Goal: Check status: Check status

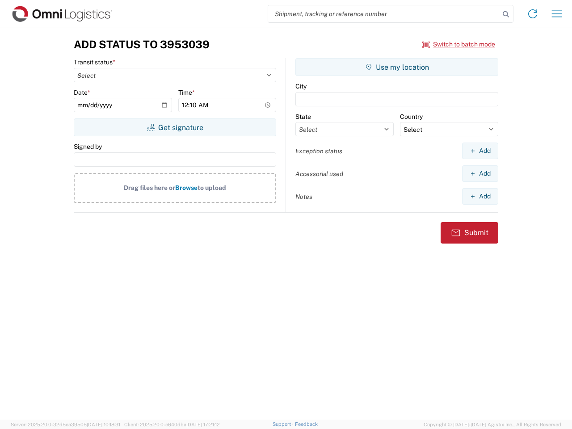
click at [384, 14] on input "search" at bounding box center [383, 13] width 231 height 17
click at [506, 14] on icon at bounding box center [505, 14] width 13 height 13
click at [533, 14] on icon at bounding box center [532, 14] width 14 height 14
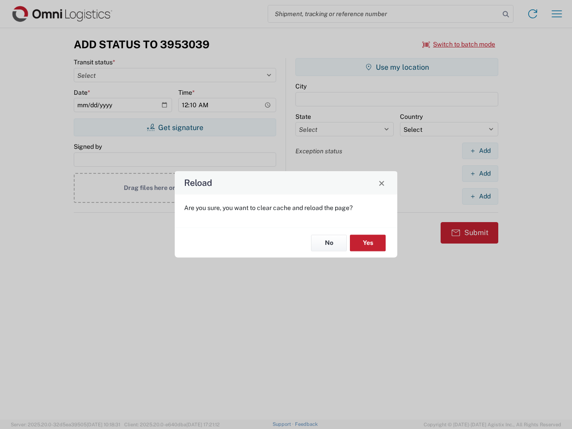
click at [557, 14] on div "Reload Are you sure, you want to clear cache and reload the page? No Yes" at bounding box center [286, 214] width 572 height 429
click at [459, 44] on div "Reload Are you sure, you want to clear cache and reload the page? No Yes" at bounding box center [286, 214] width 572 height 429
click at [175, 127] on div "Reload Are you sure, you want to clear cache and reload the page? No Yes" at bounding box center [286, 214] width 572 height 429
click at [397, 67] on div "Reload Are you sure, you want to clear cache and reload the page? No Yes" at bounding box center [286, 214] width 572 height 429
click at [480, 151] on div "Reload Are you sure, you want to clear cache and reload the page? No Yes" at bounding box center [286, 214] width 572 height 429
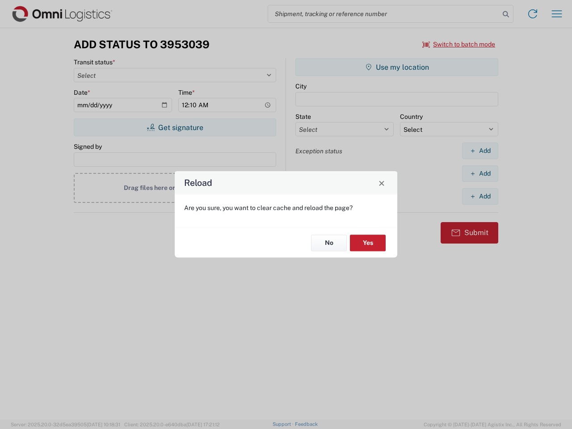
click at [480, 173] on div "Reload Are you sure, you want to clear cache and reload the page? No Yes" at bounding box center [286, 214] width 572 height 429
click at [480, 196] on div "Reload Are you sure, you want to clear cache and reload the page? No Yes" at bounding box center [286, 214] width 572 height 429
